Goal: Task Accomplishment & Management: Use online tool/utility

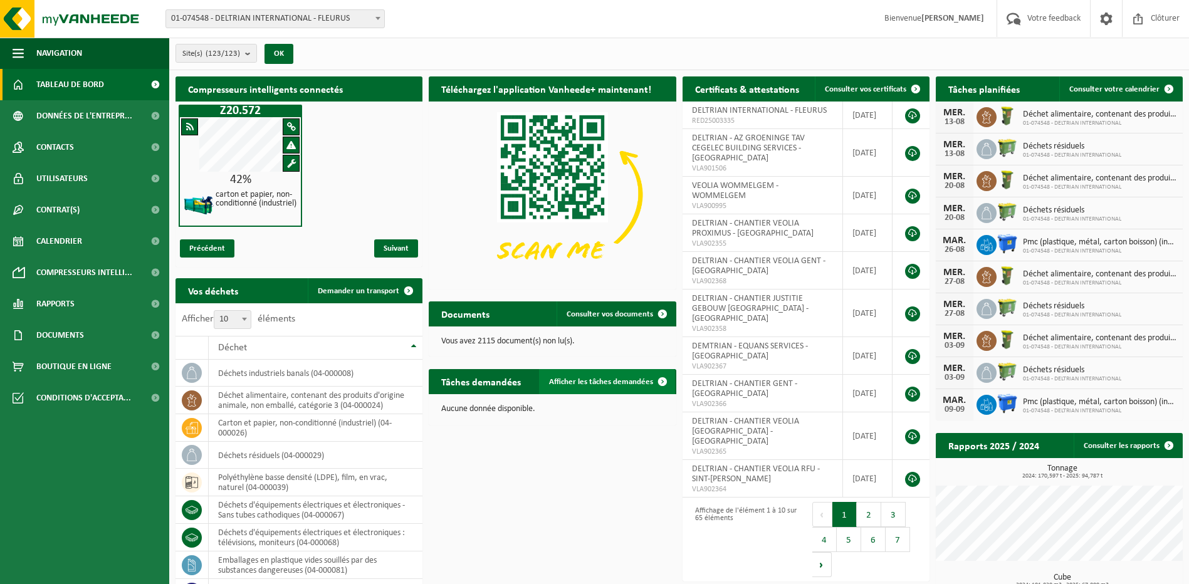
click at [647, 380] on span "Afficher les tâches demandées" at bounding box center [601, 382] width 104 height 8
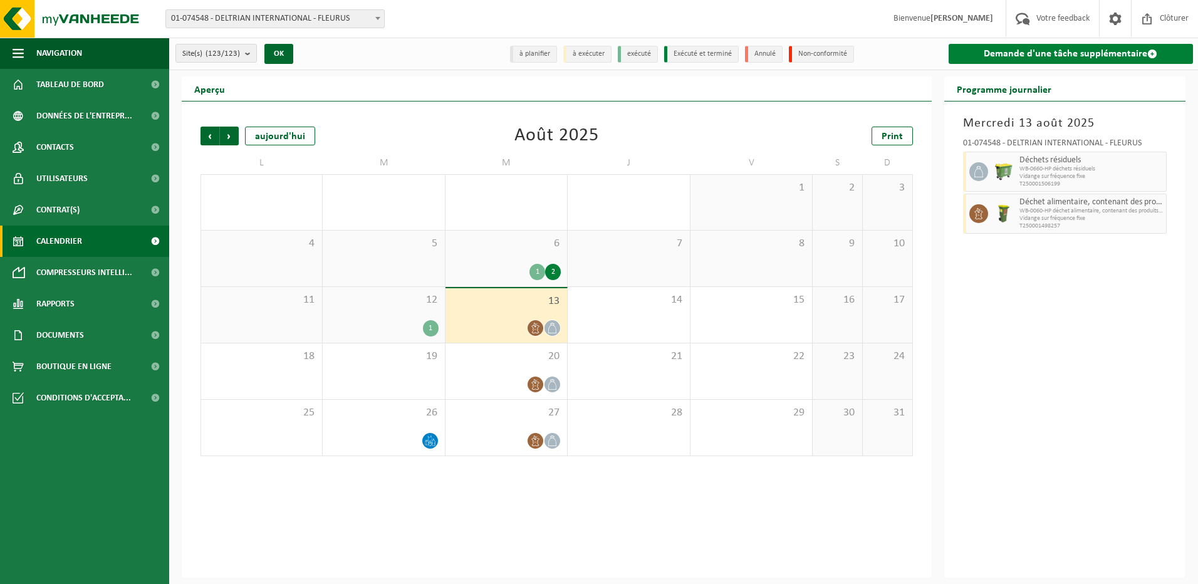
click at [1053, 53] on link "Demande d'une tâche supplémentaire" at bounding box center [1071, 54] width 245 height 20
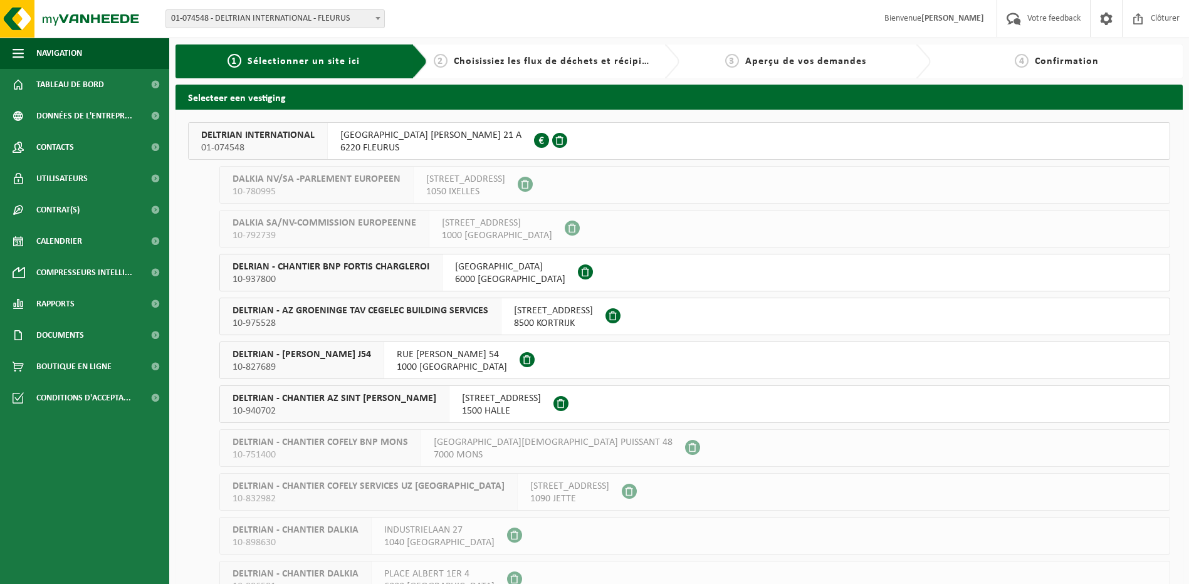
click at [277, 139] on span "DELTRIAN INTERNATIONAL" at bounding box center [257, 135] width 113 height 13
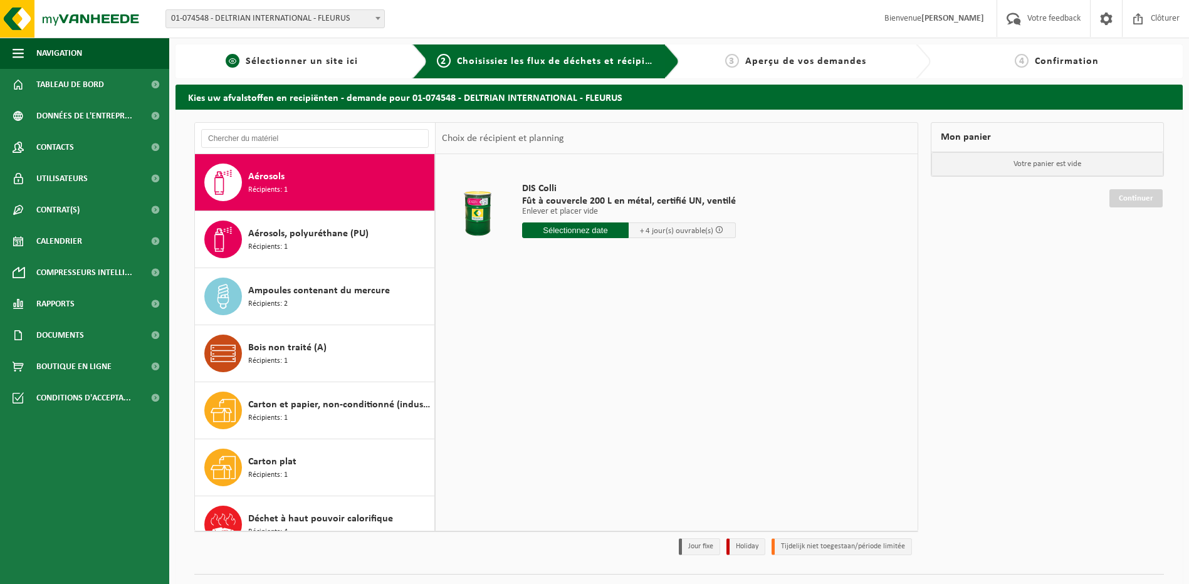
click at [314, 66] on span "Sélectionner un site ici" at bounding box center [302, 61] width 112 height 10
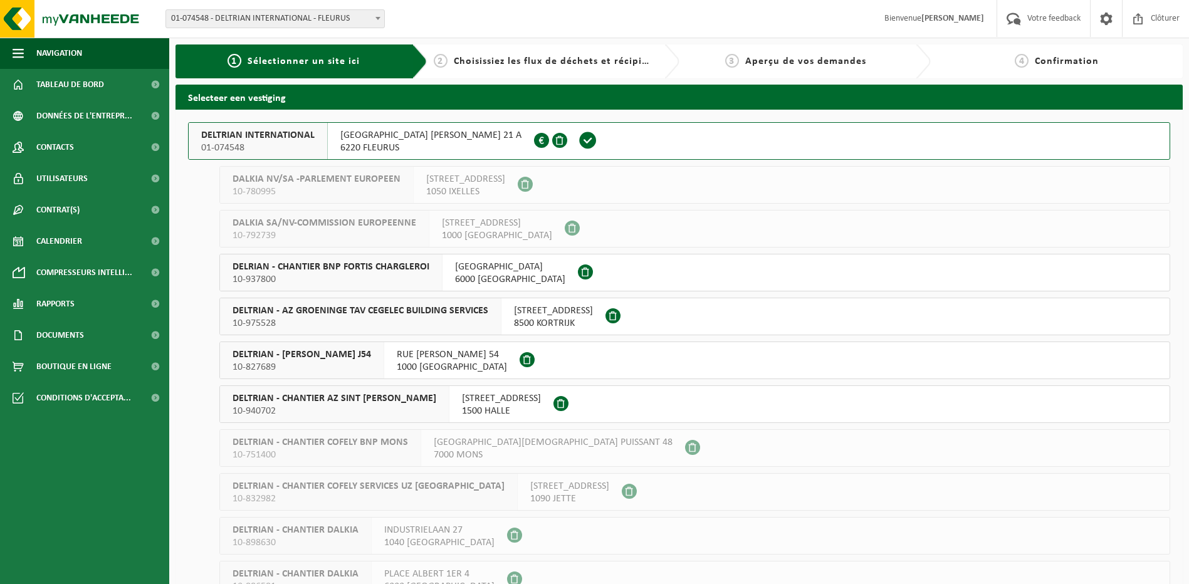
click at [239, 102] on h2 "Selecteer een vestiging" at bounding box center [678, 97] width 1007 height 24
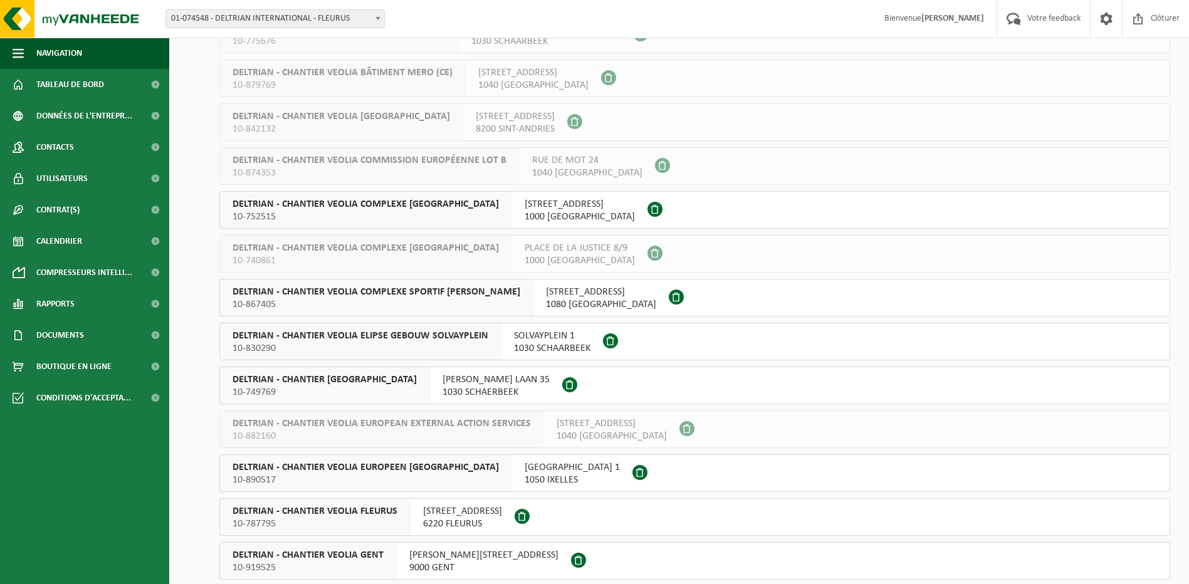
scroll to position [1567, 0]
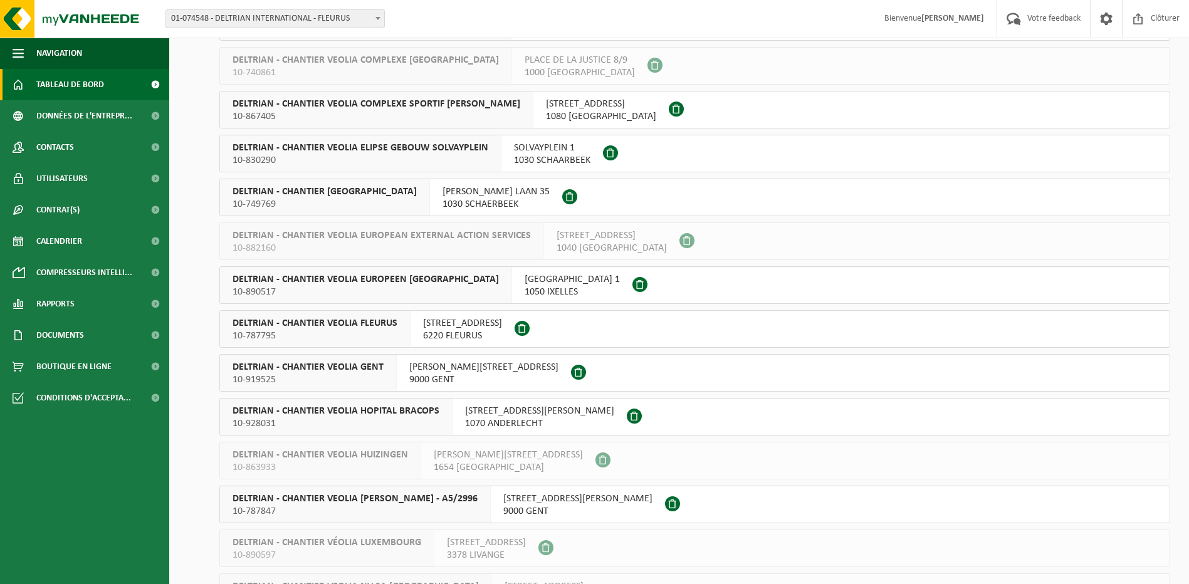
click at [85, 83] on span "Tableau de bord" at bounding box center [70, 84] width 68 height 31
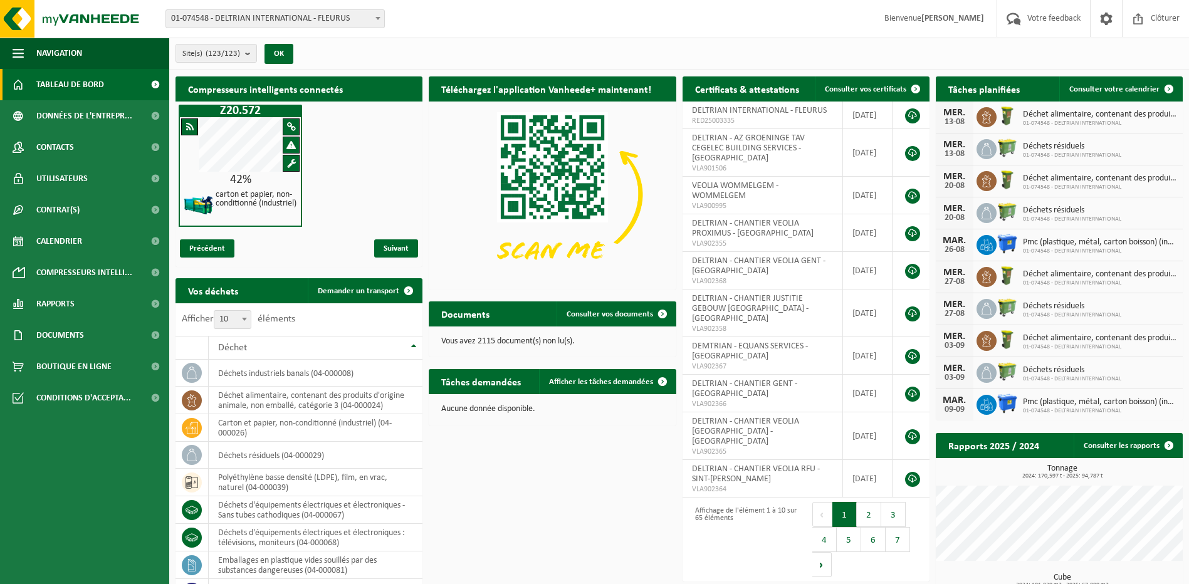
scroll to position [114, 0]
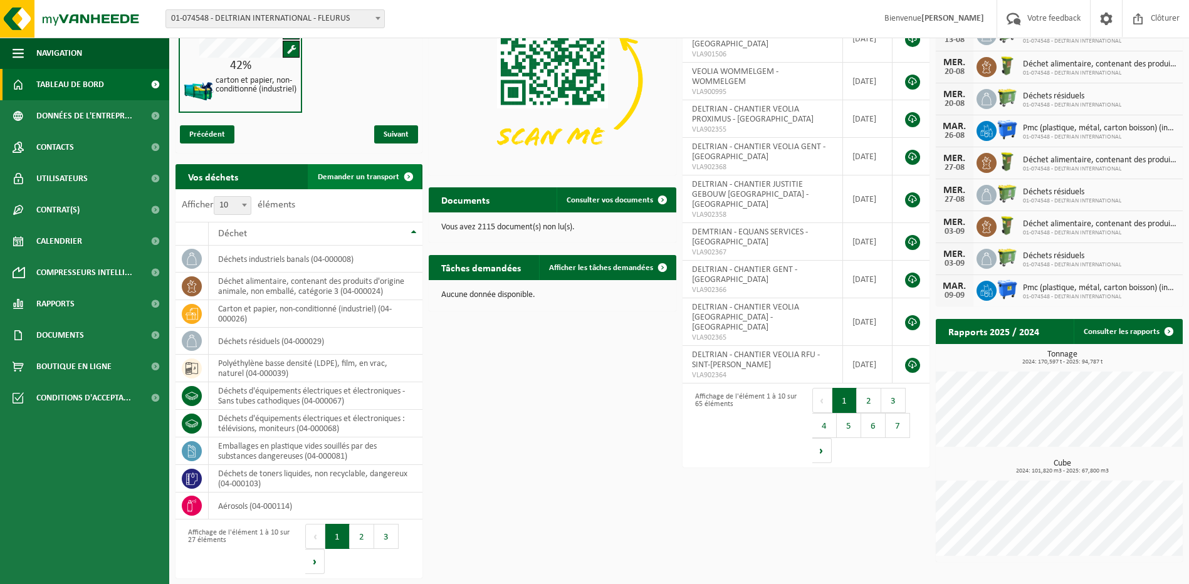
click at [352, 176] on span "Demander un transport" at bounding box center [358, 177] width 81 height 8
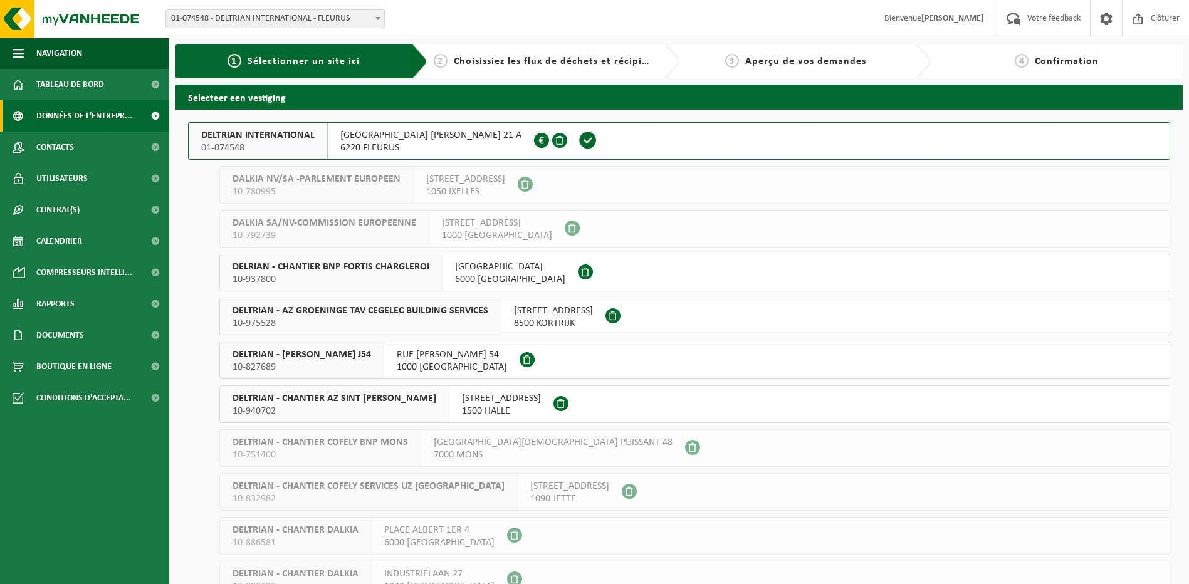
click at [75, 114] on span "Données de l'entrepr..." at bounding box center [84, 115] width 96 height 31
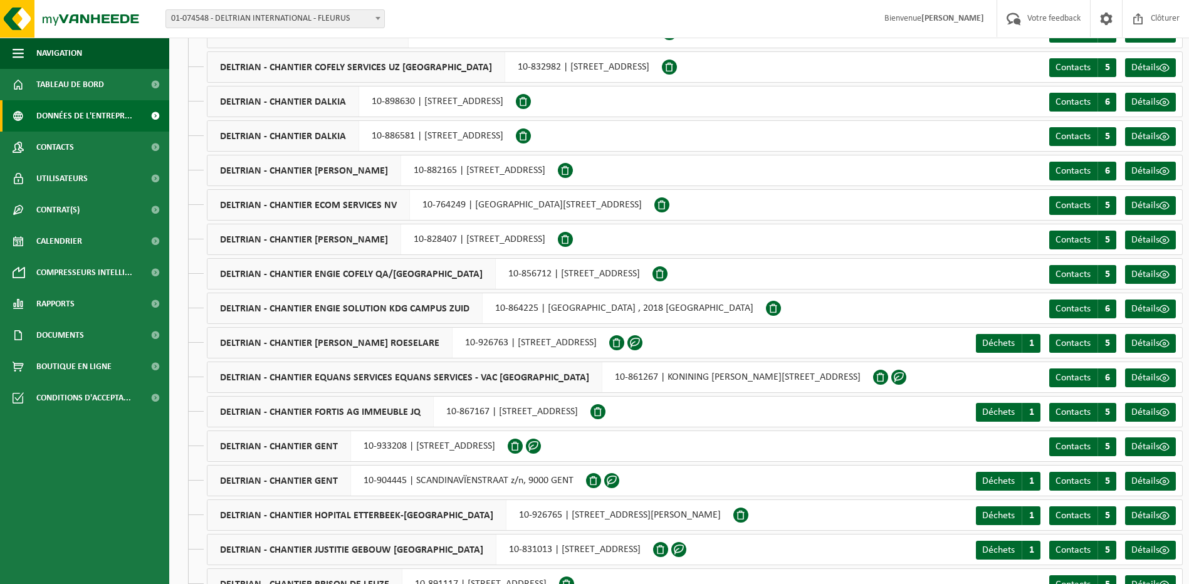
scroll to position [244, 0]
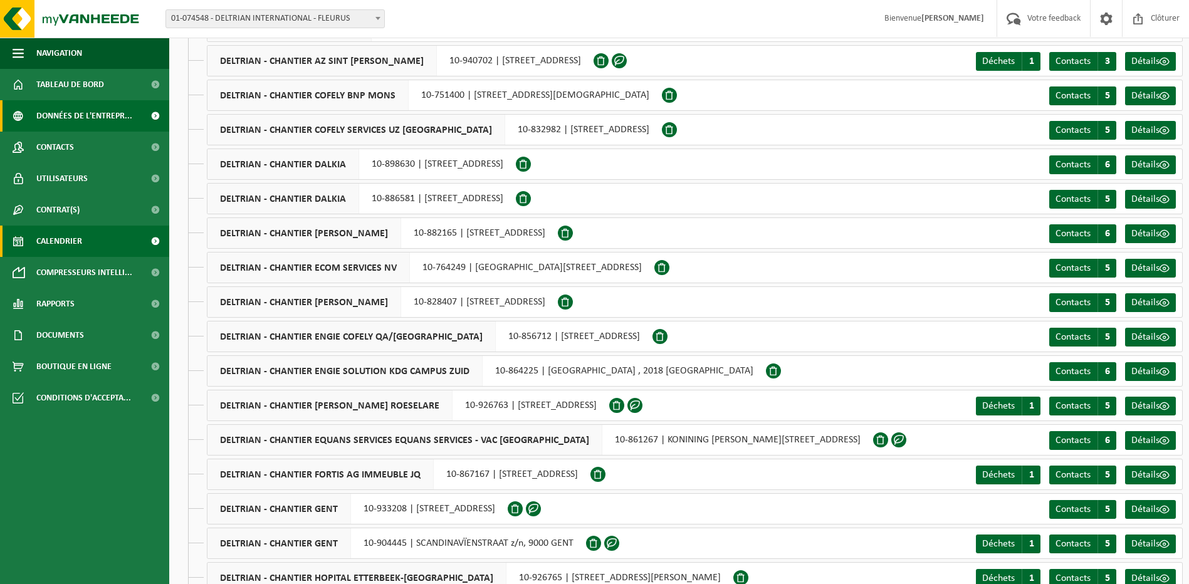
click at [130, 231] on link "Calendrier" at bounding box center [84, 241] width 169 height 31
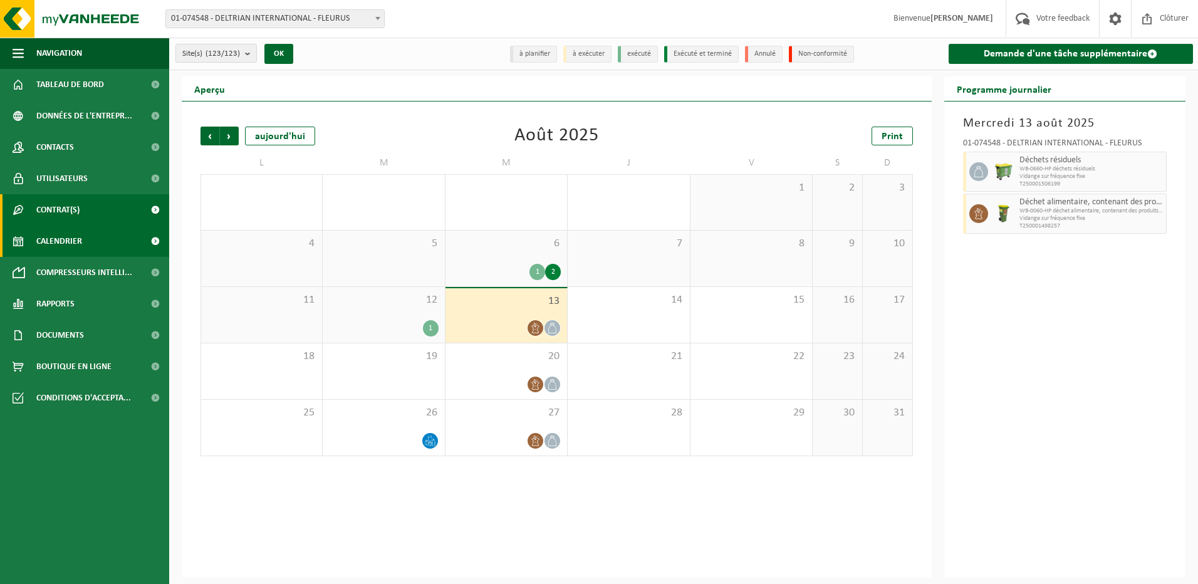
click at [123, 216] on link "Contrat(s)" at bounding box center [84, 209] width 169 height 31
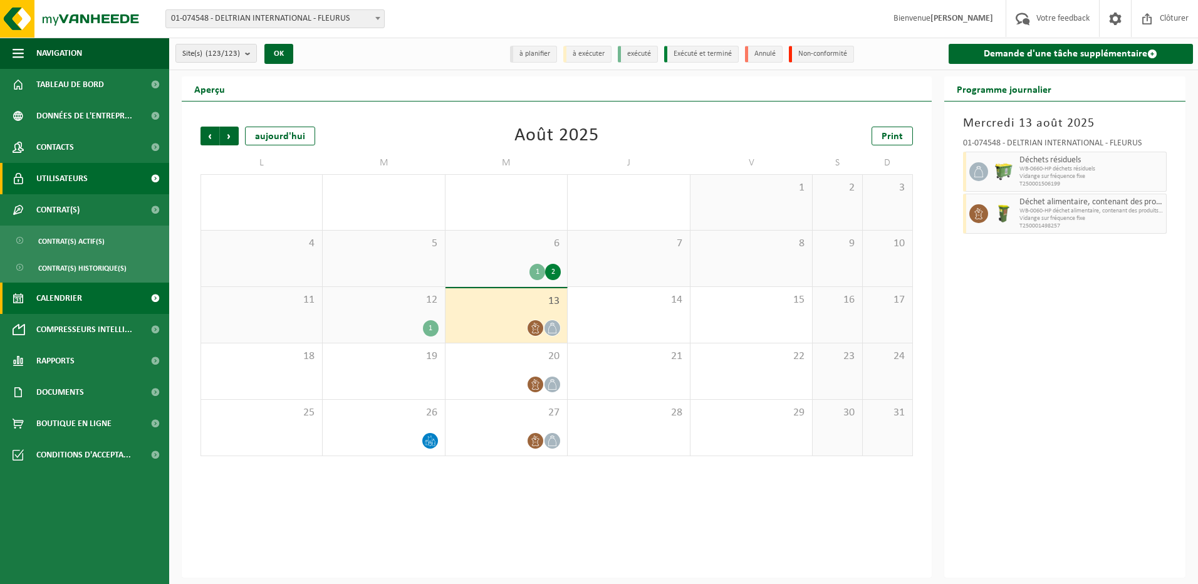
click at [128, 184] on link "Utilisateurs" at bounding box center [84, 178] width 169 height 31
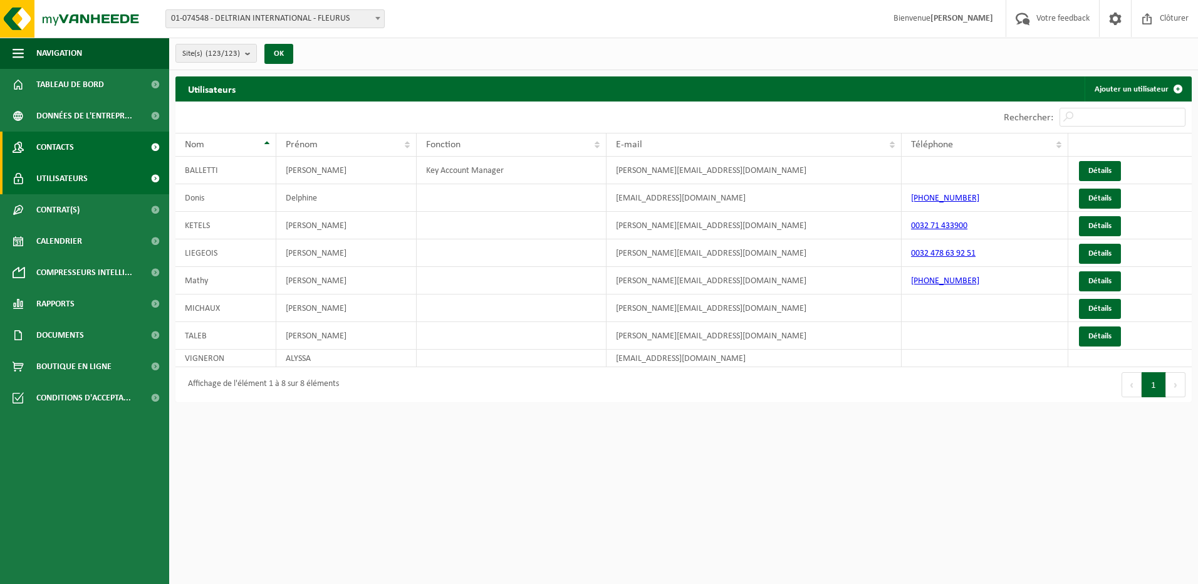
click at [133, 147] on link "Contacts" at bounding box center [84, 147] width 169 height 31
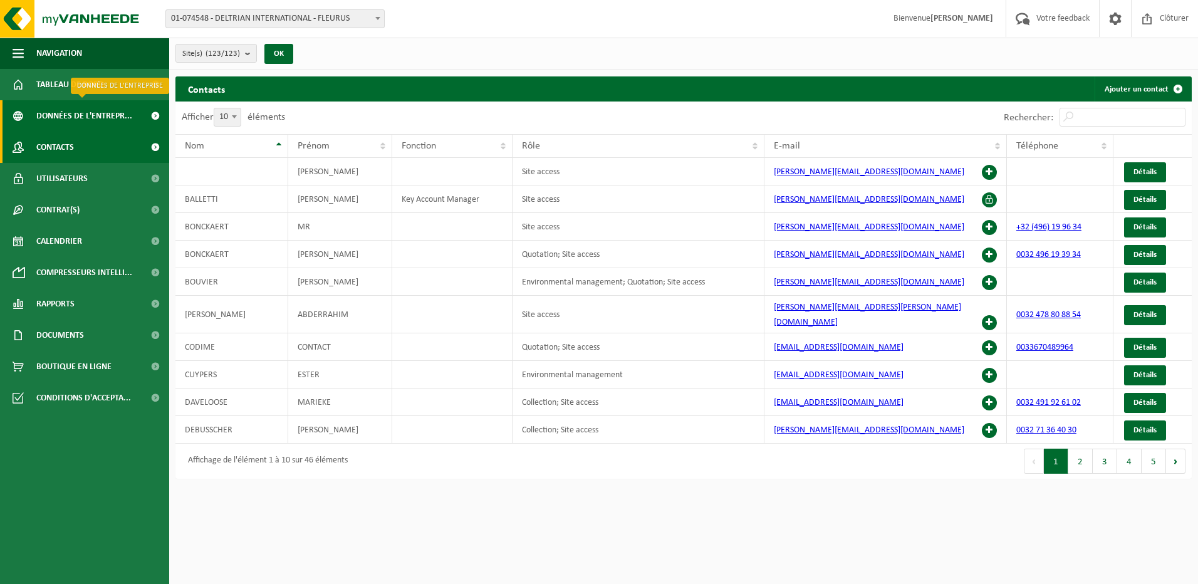
click at [130, 118] on span "Données de l'entrepr..." at bounding box center [84, 115] width 96 height 31
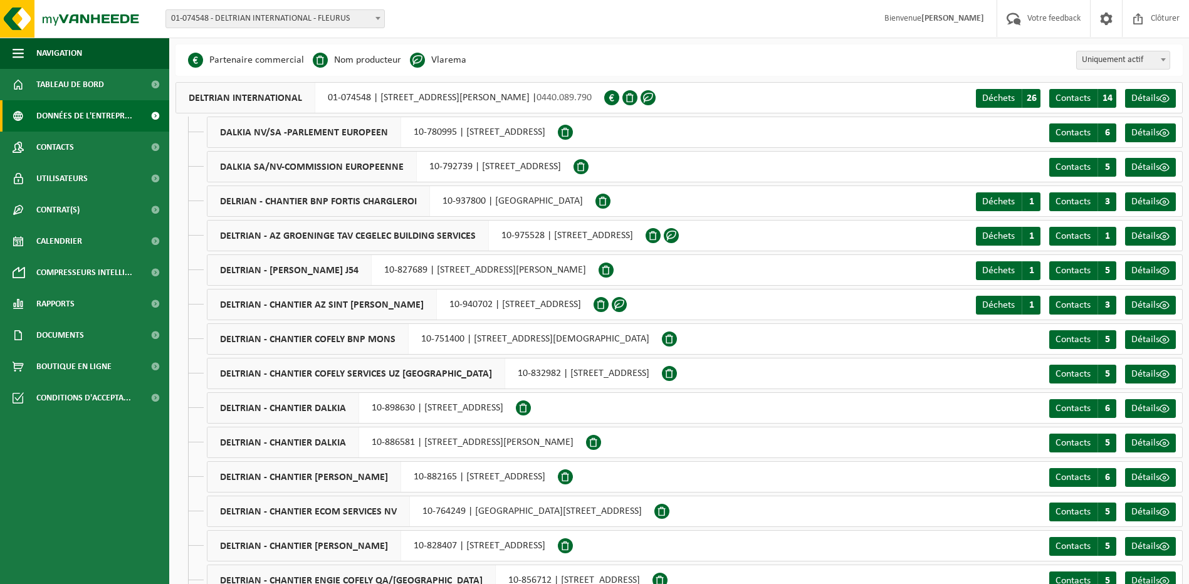
click at [370, 64] on li "Nom producteur" at bounding box center [357, 60] width 88 height 19
click at [105, 108] on span "Données de l'entrepr..." at bounding box center [84, 115] width 96 height 31
click at [125, 85] on link "Tableau de bord" at bounding box center [84, 84] width 169 height 31
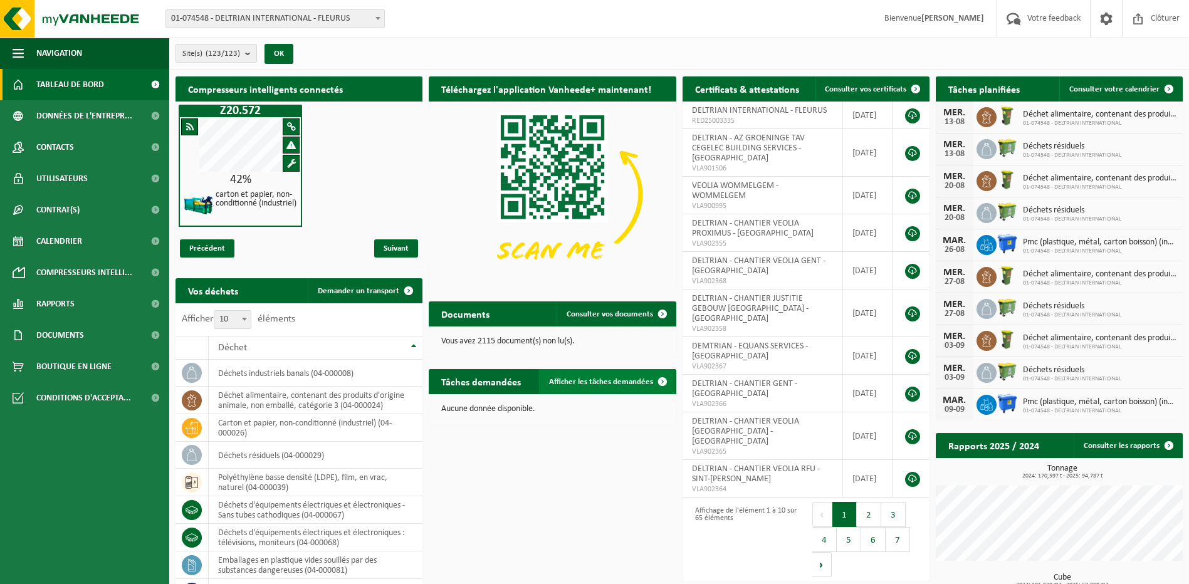
click at [610, 384] on span "Afficher les tâches demandées" at bounding box center [601, 382] width 104 height 8
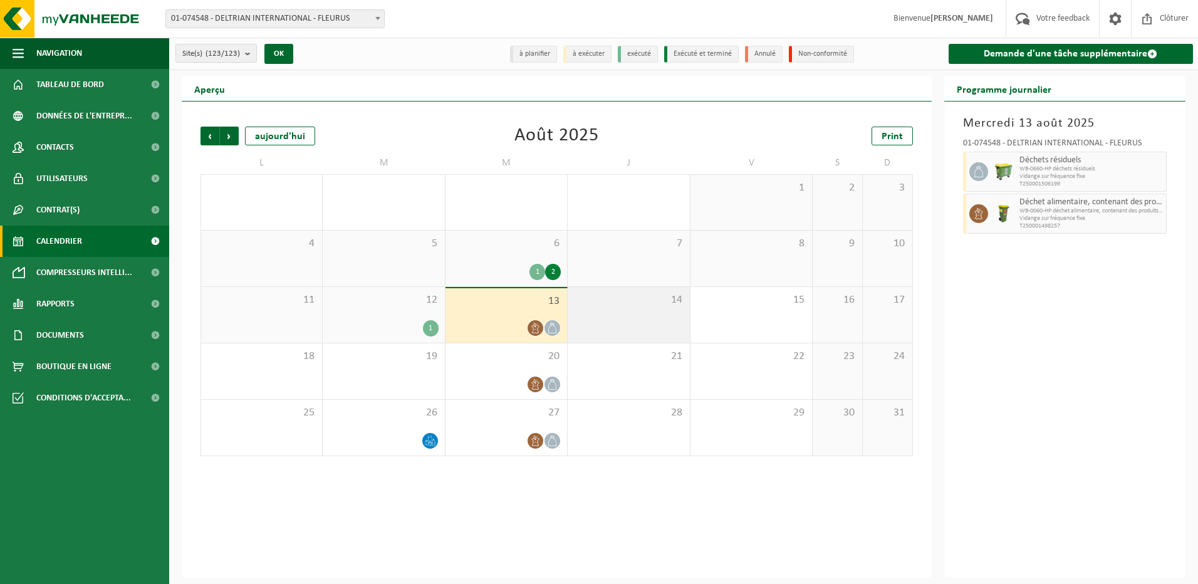
click at [620, 310] on div "14" at bounding box center [629, 315] width 122 height 56
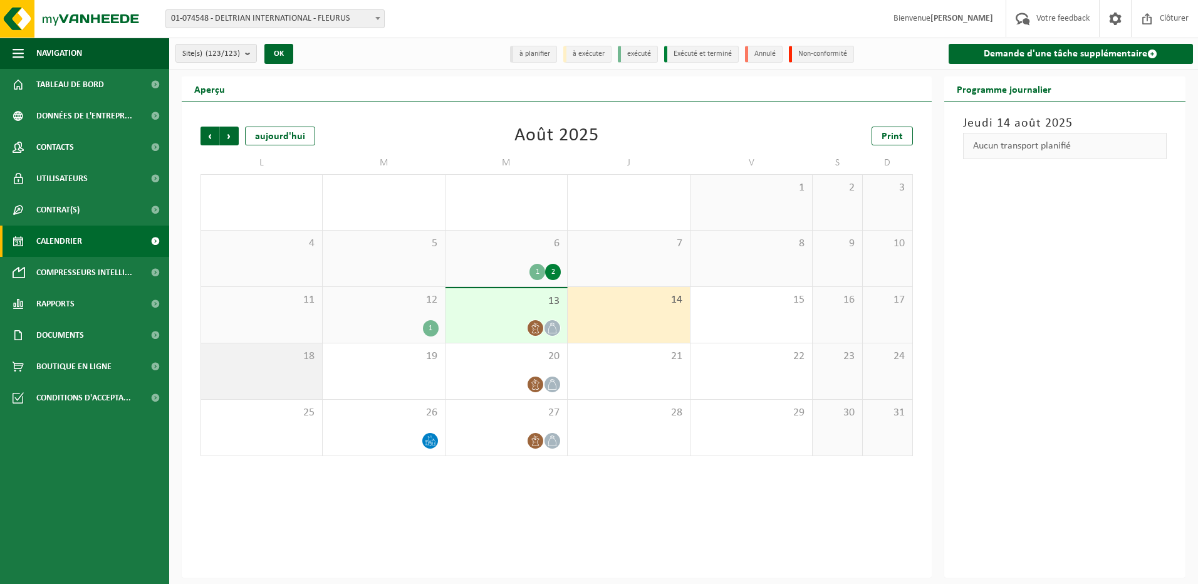
click at [283, 373] on div "18" at bounding box center [261, 371] width 121 height 56
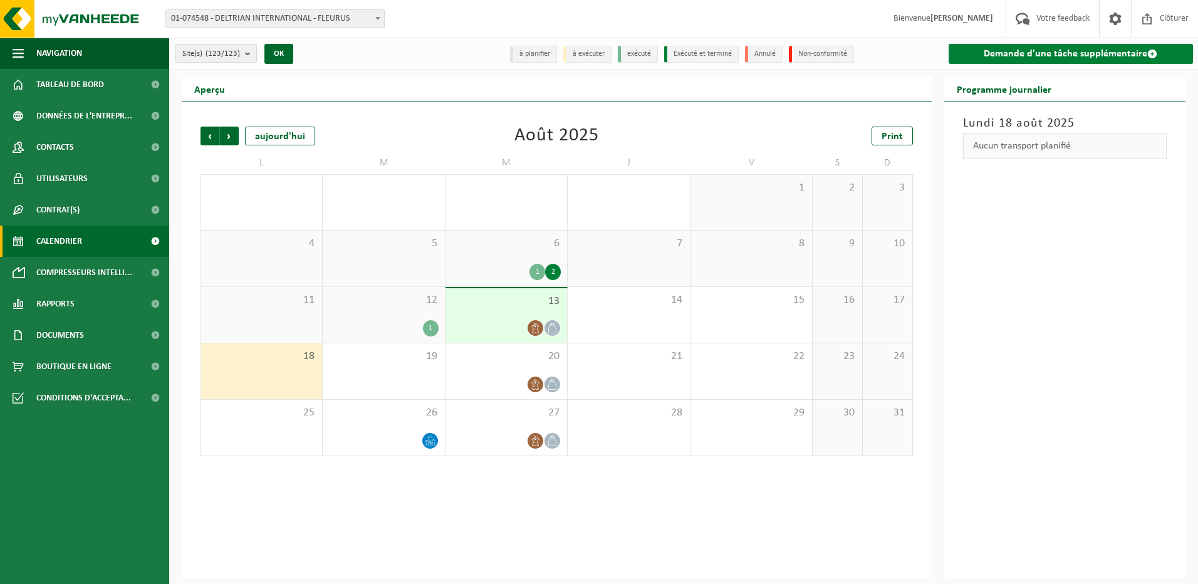
click at [1056, 53] on link "Demande d'une tâche supplémentaire" at bounding box center [1071, 54] width 245 height 20
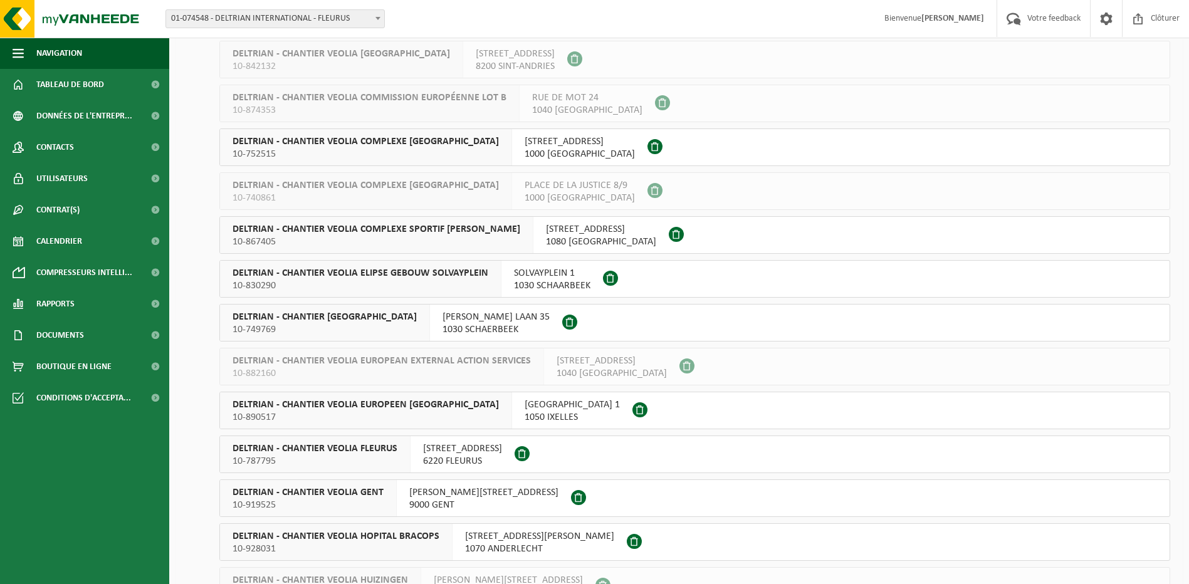
scroll to position [1567, 0]
